Goal: Navigation & Orientation: Find specific page/section

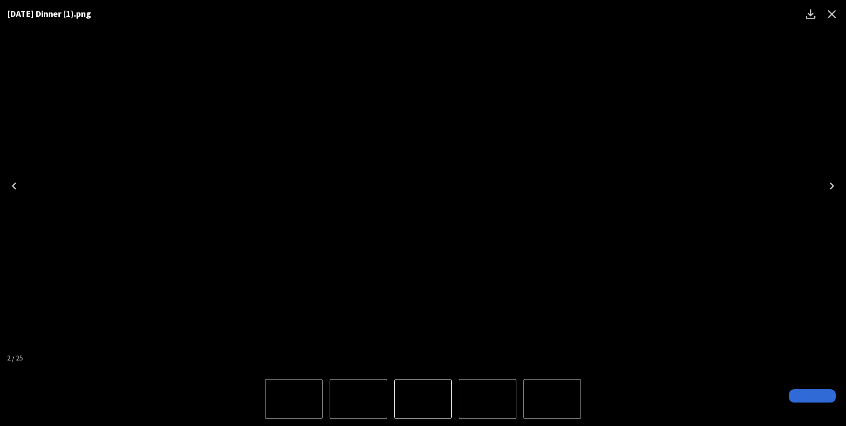
click at [835, 17] on icon "Close" at bounding box center [832, 14] width 8 height 8
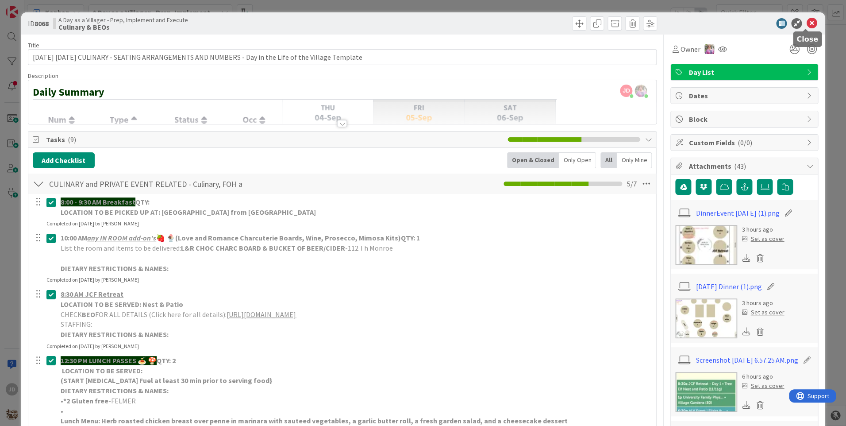
click at [806, 25] on icon at bounding box center [811, 23] width 11 height 11
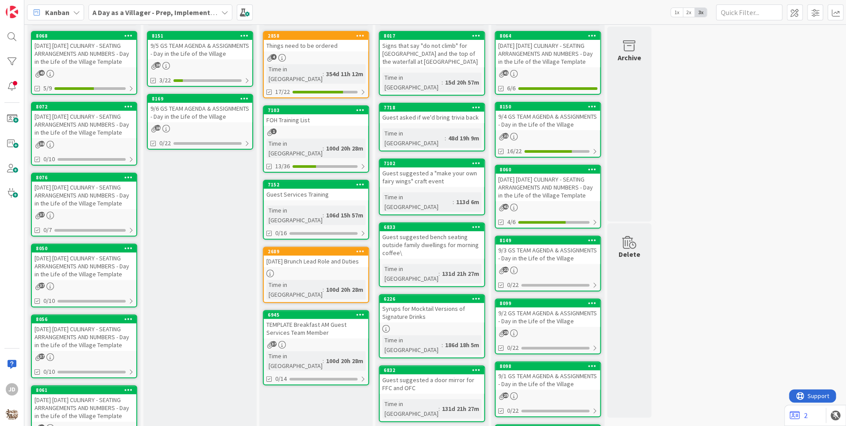
click at [181, 45] on div "9/5 GS TEAM AGENDA & ASSIGNMENTS - Day in the Life of the Village" at bounding box center [200, 49] width 104 height 19
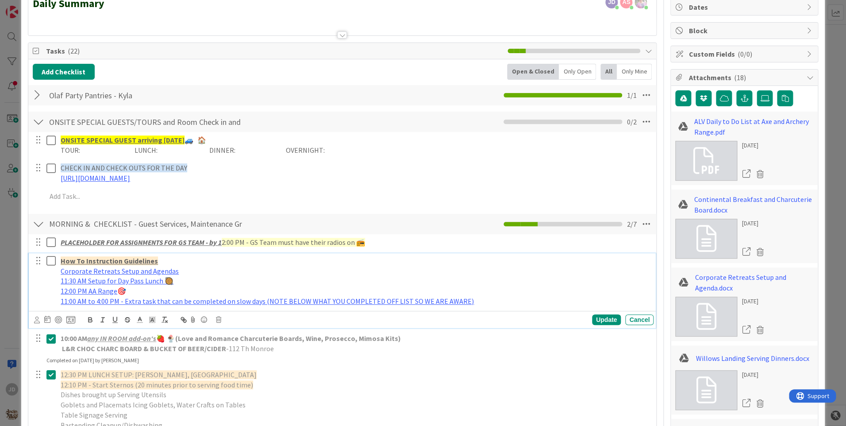
click at [52, 263] on icon at bounding box center [50, 260] width 9 height 11
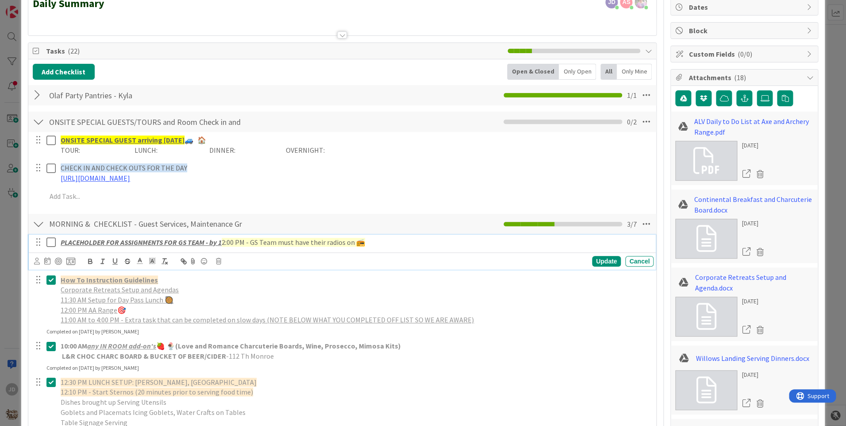
click at [52, 243] on icon at bounding box center [50, 242] width 9 height 11
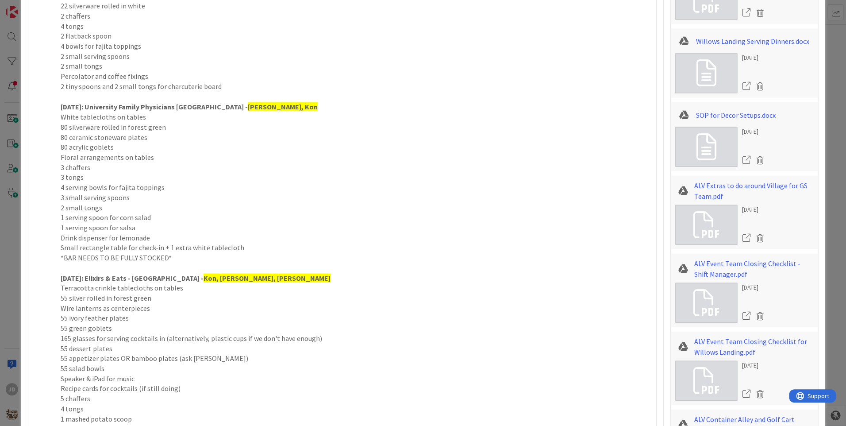
scroll to position [929, 0]
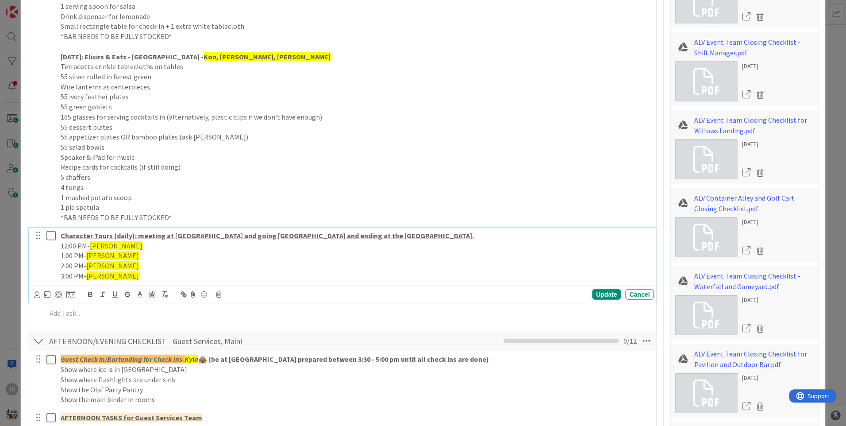
click at [52, 238] on icon at bounding box center [50, 235] width 9 height 11
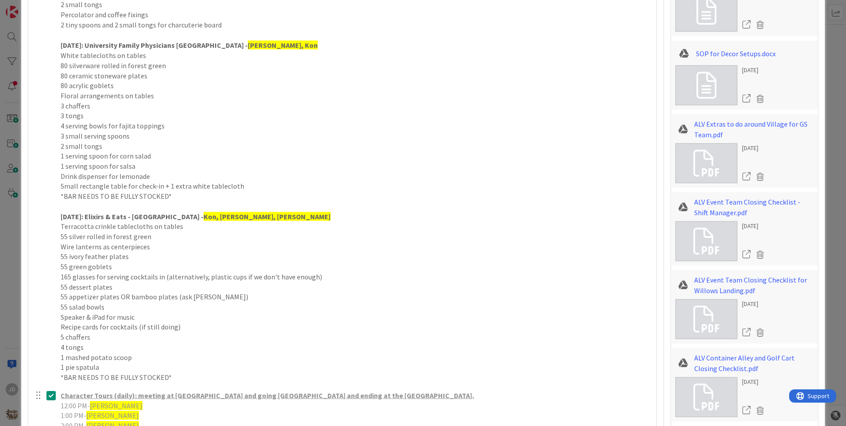
scroll to position [708, 0]
